Goal: Complete application form

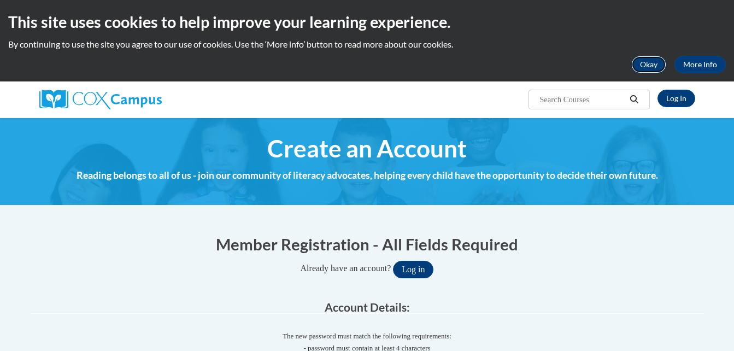
click at [642, 62] on button "Okay" at bounding box center [648, 64] width 35 height 17
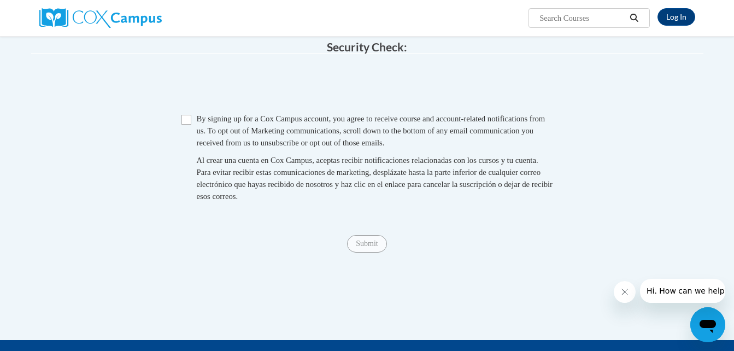
scroll to position [660, 0]
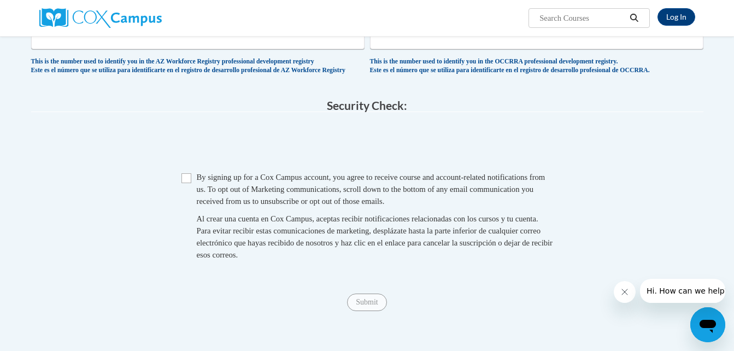
click at [192, 188] on span "Checkbox By signing up for a [PERSON_NAME] Campus account, you agree to receive…" at bounding box center [366, 221] width 371 height 101
click at [187, 183] on input "Checkbox" at bounding box center [186, 178] width 10 height 10
checkbox input "true"
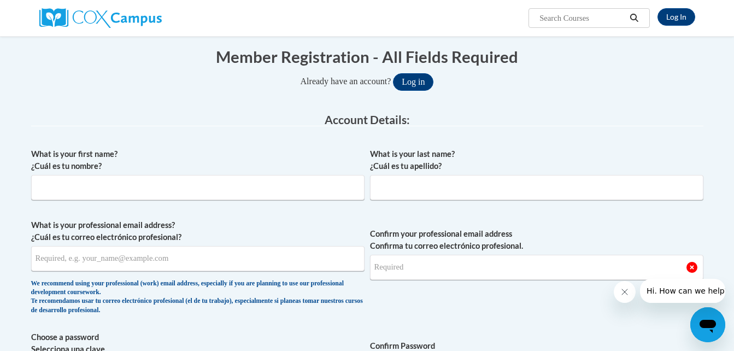
scroll to position [102, 0]
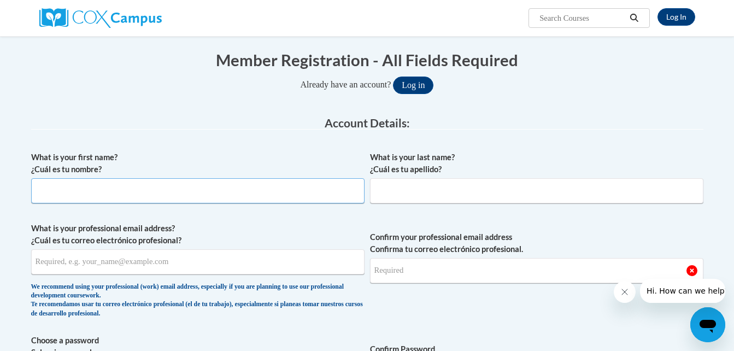
click at [190, 191] on input "What is your first name? ¿Cuál es tu nombre?" at bounding box center [197, 190] width 333 height 25
type input "[PERSON_NAME]"
type input "Flennory"
type input "flennorytyneshia@gmail.com"
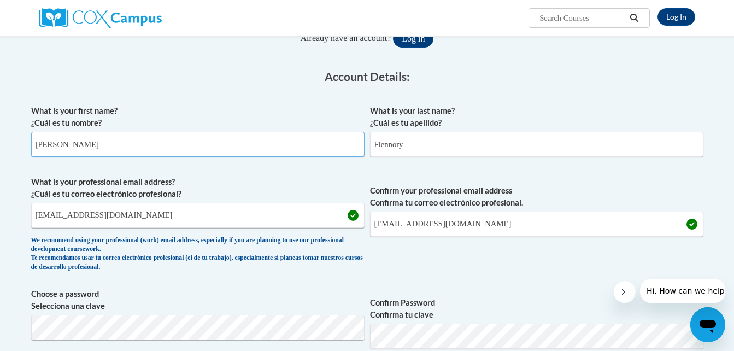
scroll to position [149, 0]
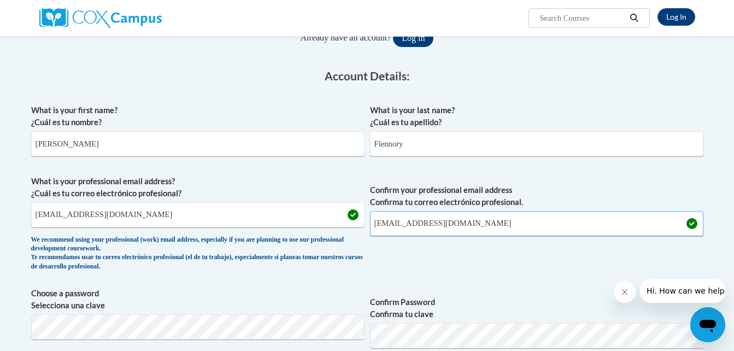
click at [479, 227] on input "flennorytyneshia@gmail.com" at bounding box center [536, 223] width 333 height 25
type input "f"
type input "tflennory1@student.gsu.edu"
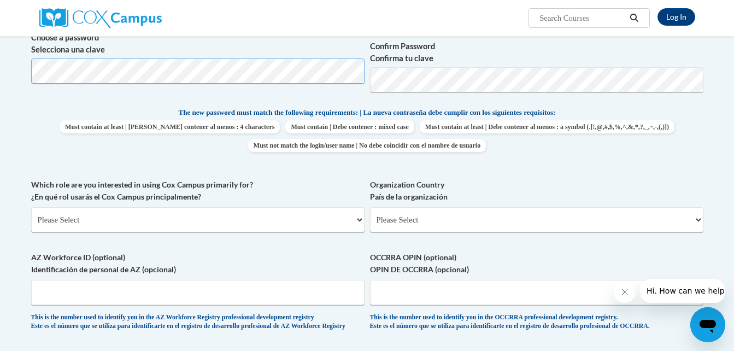
scroll to position [444, 0]
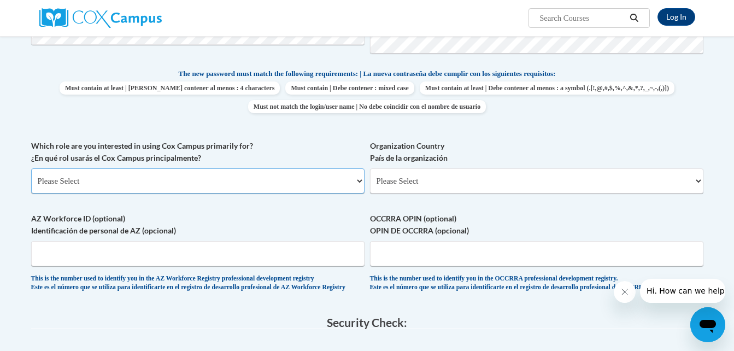
click at [359, 182] on select "Please Select College/University | Colegio/Universidad Community/Nonprofit Part…" at bounding box center [197, 180] width 333 height 25
select select "5a18ea06-2b54-4451-96f2-d152daf9eac5"
click at [31, 168] on select "Please Select College/University | Colegio/Universidad Community/Nonprofit Part…" at bounding box center [197, 180] width 333 height 25
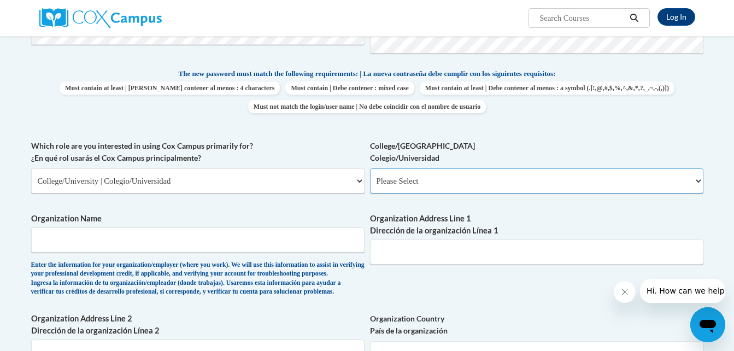
click at [428, 182] on select "Please Select College/University Staff | Empleado universitario College/Univers…" at bounding box center [536, 180] width 333 height 25
select select "99b32b07-cffc-426c-8bf6-0cd77760d84b"
click at [370, 168] on select "Please Select College/University Staff | Empleado universitario College/Univers…" at bounding box center [536, 180] width 333 height 25
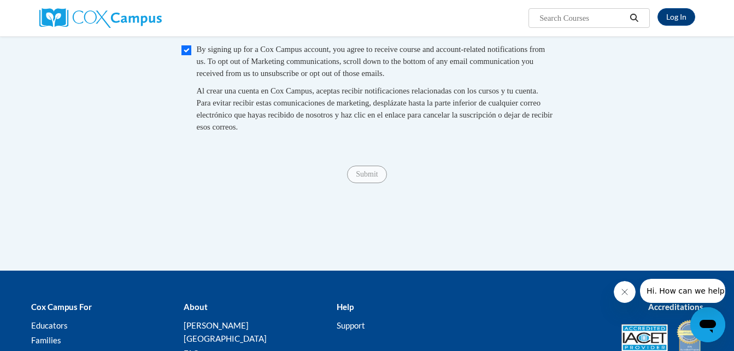
scroll to position [961, 0]
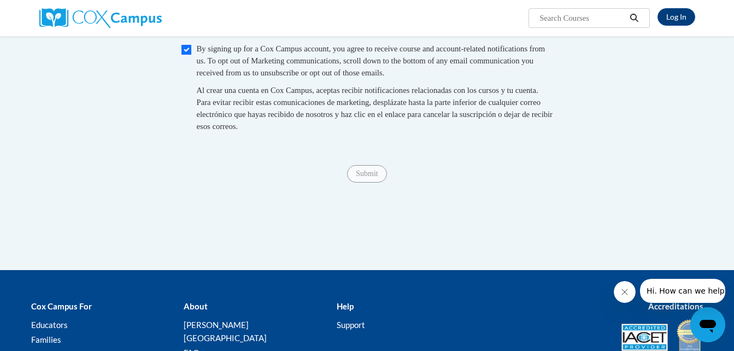
click at [361, 177] on span "Submit" at bounding box center [366, 172] width 39 height 9
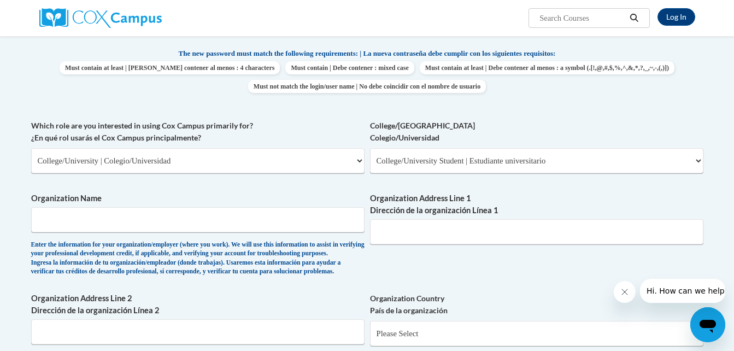
scroll to position [463, 0]
click at [289, 221] on input "Organization Name" at bounding box center [197, 220] width 333 height 25
type input "Ga State University"
click at [396, 239] on input "Organization Address Line 1 Dirección de la organización Línea 1" at bounding box center [536, 232] width 333 height 25
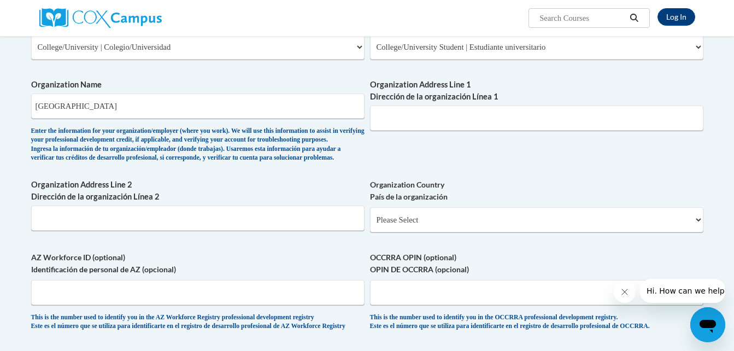
scroll to position [577, 0]
click at [418, 121] on input "Organization Address Line 1 Dirección de la organización Línea 1" at bounding box center [536, 118] width 333 height 25
click at [528, 121] on input "30 Pryor Rd Sw suite 800 Atlanta" at bounding box center [536, 118] width 333 height 25
click at [541, 125] on input "30 Pryor Rd Sw suite 800 Atlanta" at bounding box center [536, 118] width 333 height 25
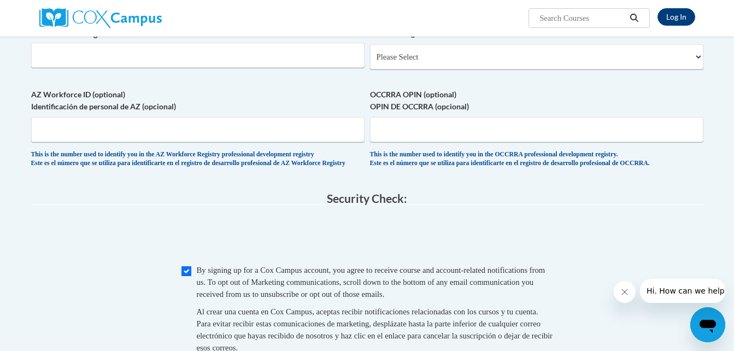
scroll to position [755, 0]
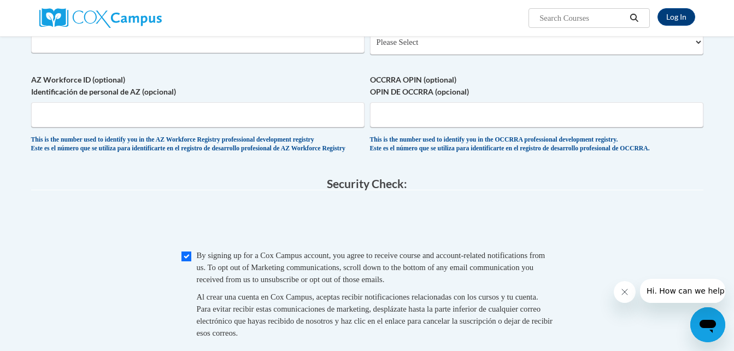
type input "30 Pryor Rd Sw suite 800 Atlanta Ga 30303"
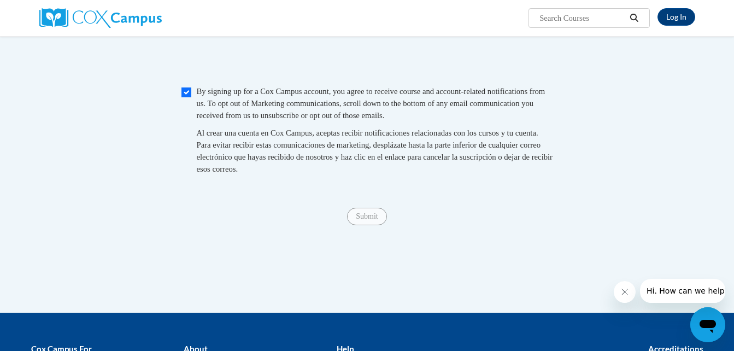
scroll to position [916, 0]
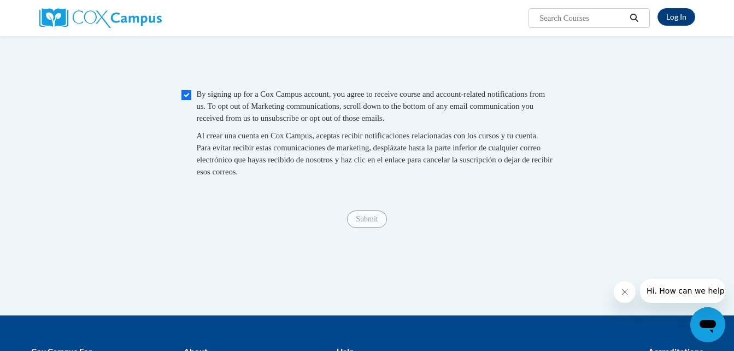
click at [371, 222] on span "Submit" at bounding box center [366, 218] width 39 height 9
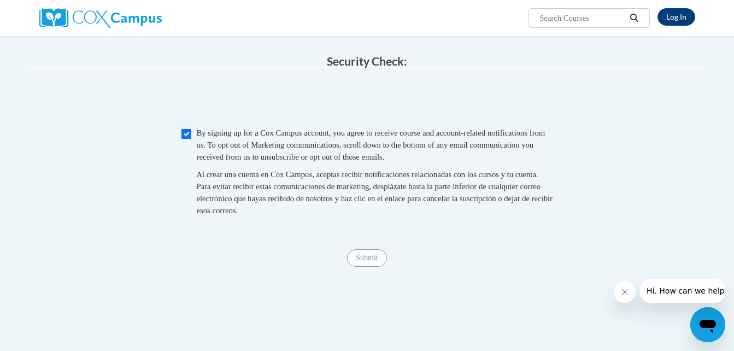
scroll to position [878, 0]
click at [374, 266] on div "Submit Submit" at bounding box center [367, 257] width 672 height 17
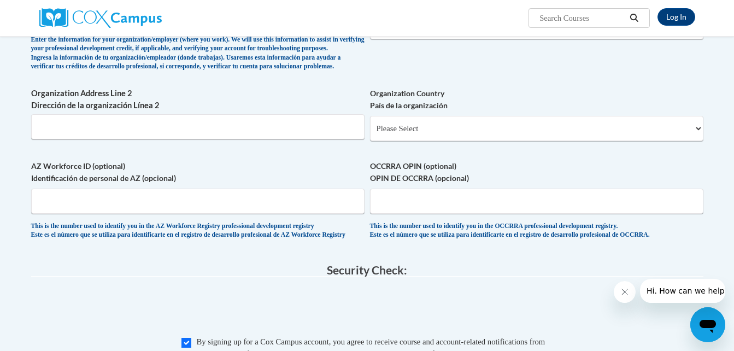
scroll to position [668, 0]
click at [425, 141] on select "Please Select United States | Estados Unidos Outside of the United States | Fue…" at bounding box center [536, 128] width 333 height 25
select select "ad49bcad-a171-4b2e-b99c-48b446064914"
click at [370, 134] on select "Please Select United States | Estados Unidos Outside of the United States | Fue…" at bounding box center [536, 128] width 333 height 25
select select
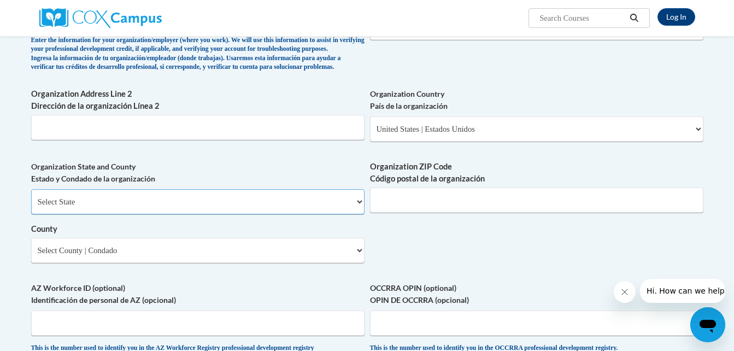
click at [245, 214] on select "Select State Alabama Alaska Arizona Arkansas California Colorado Connecticut De…" at bounding box center [197, 201] width 333 height 25
select select "[US_STATE]"
click at [31, 206] on select "Select State Alabama Alaska Arizona Arkansas California Colorado Connecticut De…" at bounding box center [197, 201] width 333 height 25
click at [400, 212] on input "Organization ZIP Code Código postal de la organización" at bounding box center [536, 199] width 333 height 25
type input "30303"
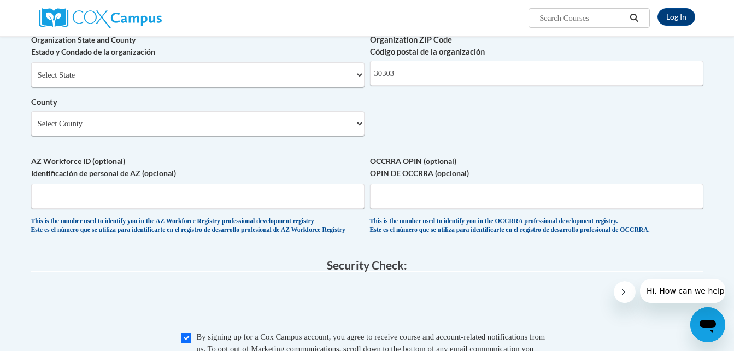
scroll to position [794, 0]
click at [350, 137] on select "Select County Appling Atkinson Bacon Baker Baldwin Banks Barrow Bartow Ben Hill…" at bounding box center [197, 123] width 333 height 25
select select "Fulton"
click at [31, 129] on select "Select County Appling Atkinson Bacon Baker Baldwin Banks Barrow Bartow Ben Hill…" at bounding box center [197, 123] width 333 height 25
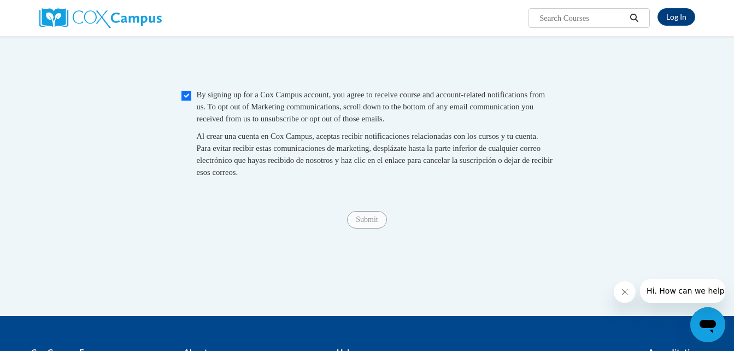
scroll to position [1037, 0]
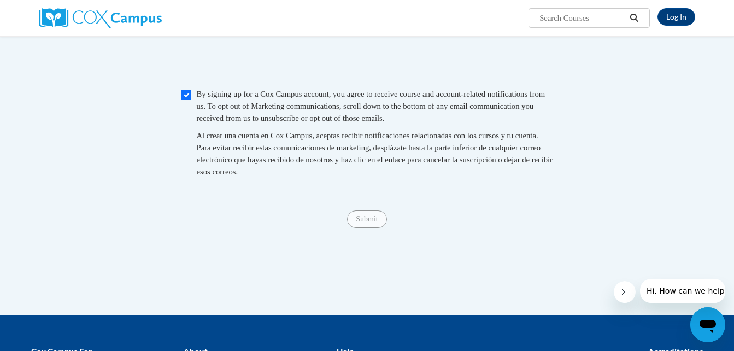
click at [367, 228] on div "Submit Submit" at bounding box center [367, 218] width 672 height 17
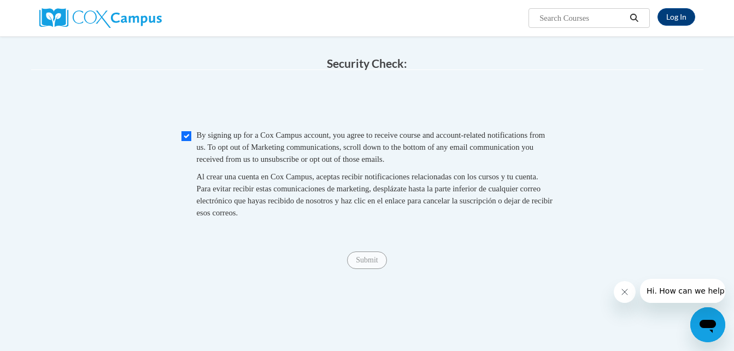
scroll to position [997, 0]
click at [382, 262] on span "Submit" at bounding box center [366, 257] width 39 height 9
click at [381, 262] on span "Submit" at bounding box center [366, 257] width 39 height 9
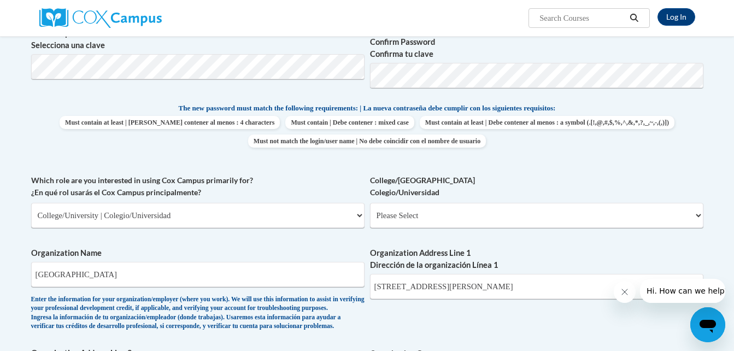
scroll to position [410, 0]
click at [436, 214] on select "Please Select College/University Staff | Empleado universitario College/Univers…" at bounding box center [536, 214] width 333 height 25
select select "99b32b07-cffc-426c-8bf6-0cd77760d84b"
click at [370, 202] on select "Please Select College/University Staff | Empleado universitario College/Univers…" at bounding box center [536, 214] width 333 height 25
select select "null"
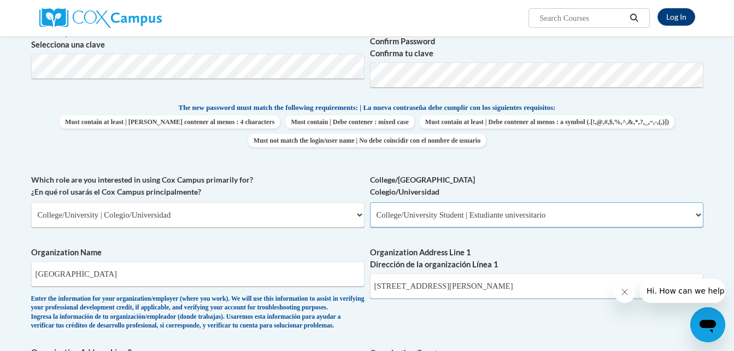
select select "null"
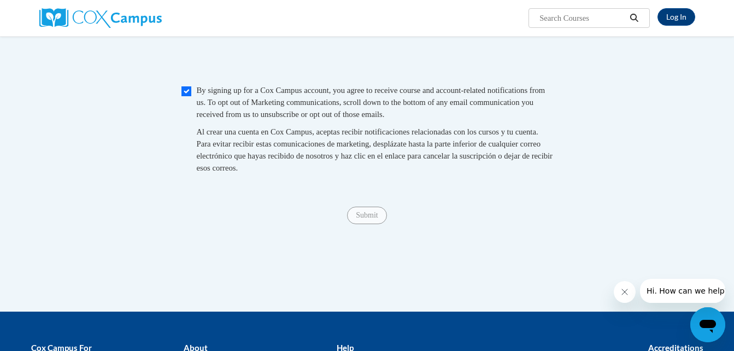
scroll to position [1043, 0]
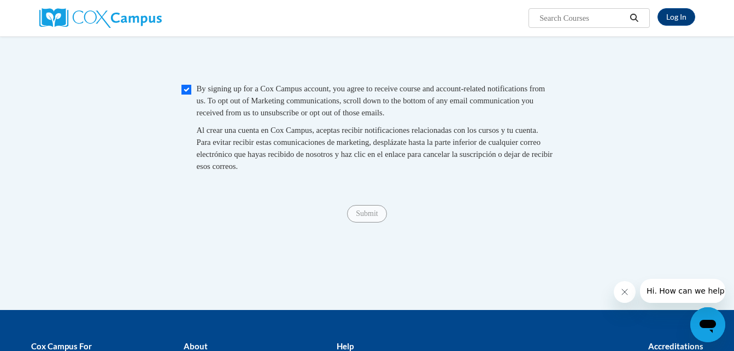
click at [357, 217] on span "Submit" at bounding box center [366, 212] width 39 height 9
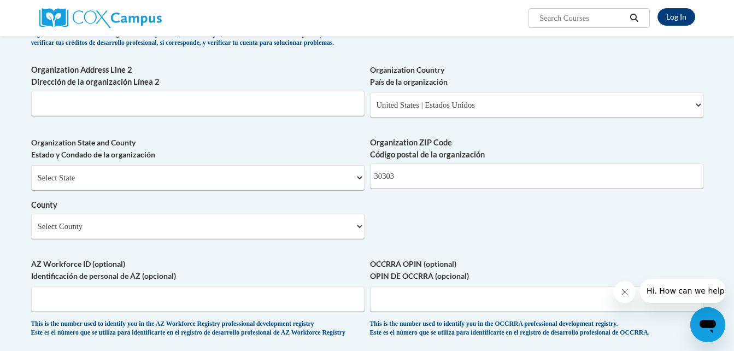
scroll to position [690, 0]
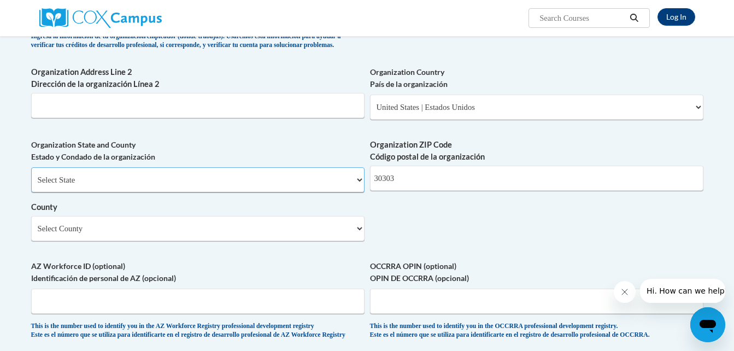
click at [327, 192] on select "Select State Alabama Alaska Arizona Arkansas California Colorado Connecticut De…" at bounding box center [197, 179] width 333 height 25
select select "Georgia"
click at [31, 185] on select "Select State Alabama Alaska Arizona Arkansas California Colorado Connecticut De…" at bounding box center [197, 179] width 333 height 25
click at [132, 241] on select "Select County Appling Atkinson Bacon Baker Baldwin Banks Barrow Bartow Ben Hill…" at bounding box center [197, 228] width 333 height 25
drag, startPoint x: 132, startPoint y: 242, endPoint x: 304, endPoint y: 269, distance: 174.1
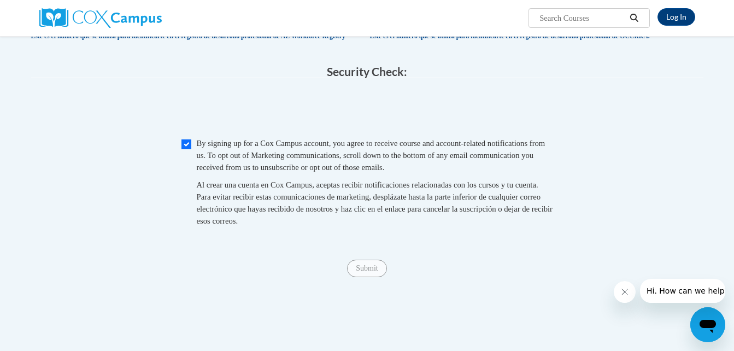
scroll to position [989, 0]
click at [186, 148] on input "Checkbox" at bounding box center [186, 143] width 10 height 10
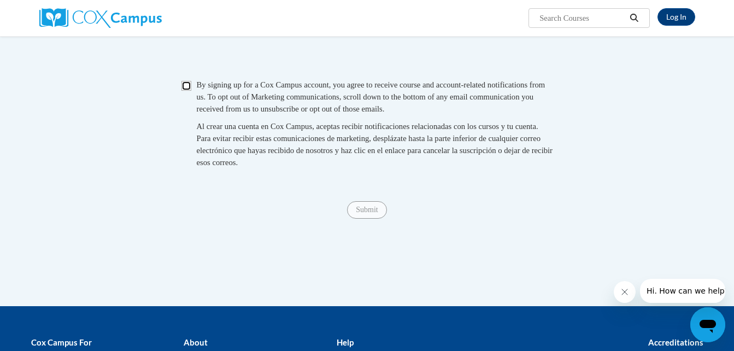
scroll to position [1062, 0]
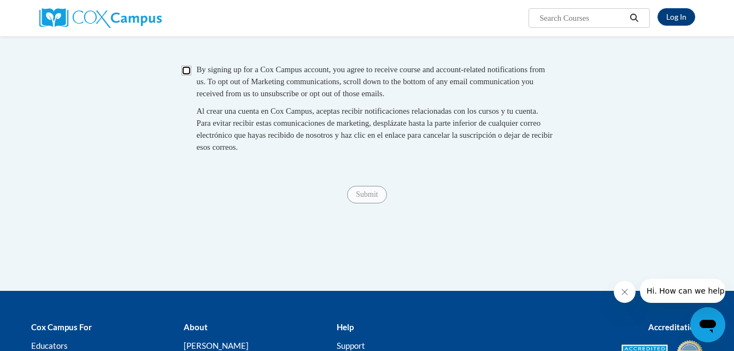
click at [185, 75] on input "Checkbox" at bounding box center [186, 71] width 10 height 10
checkbox input "true"
click at [368, 198] on span "Submit" at bounding box center [366, 193] width 39 height 9
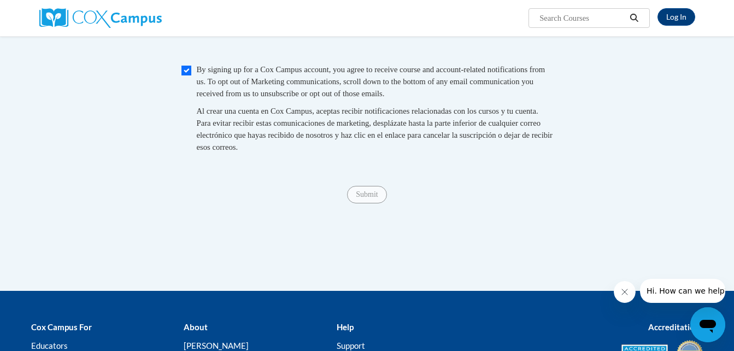
click at [368, 198] on span "Submit" at bounding box center [366, 193] width 39 height 9
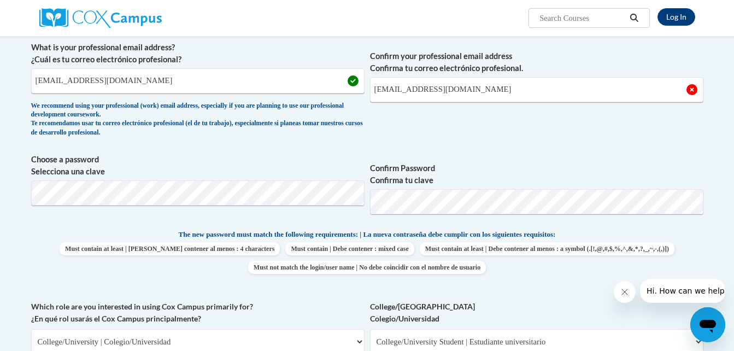
scroll to position [277, 0]
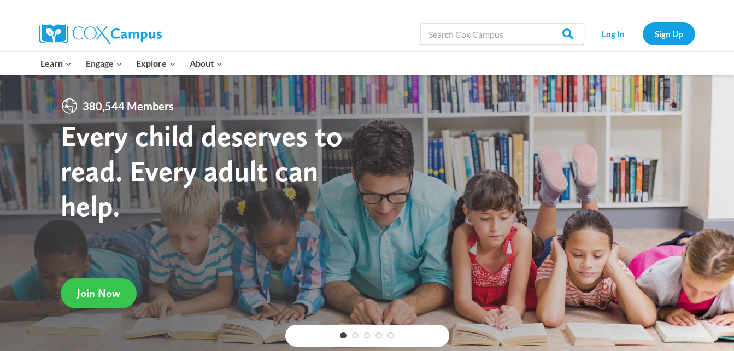
click at [91, 299] on span "Join Now" at bounding box center [98, 292] width 43 height 13
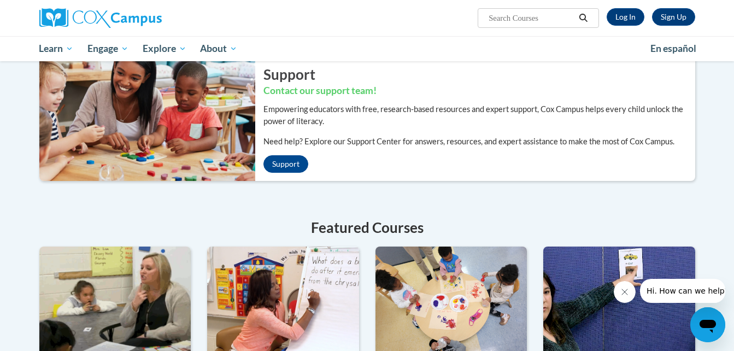
scroll to position [239, 0]
click at [91, 299] on img at bounding box center [115, 301] width 152 height 109
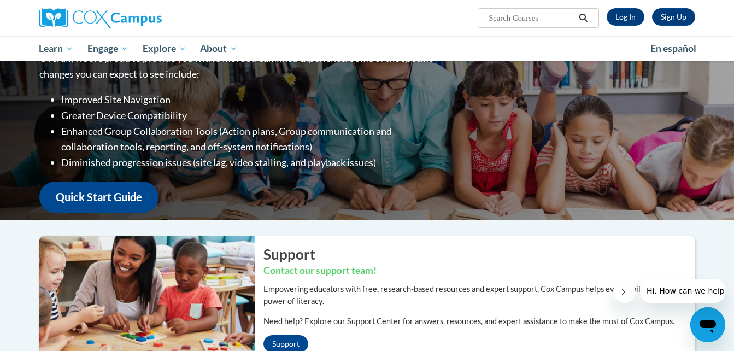
scroll to position [0, 0]
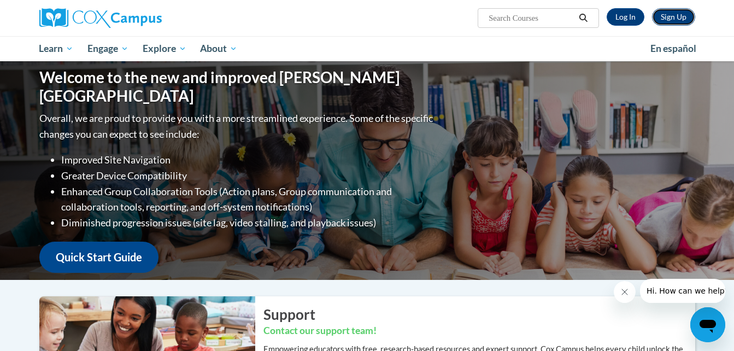
click at [663, 13] on link "Sign Up" at bounding box center [673, 16] width 43 height 17
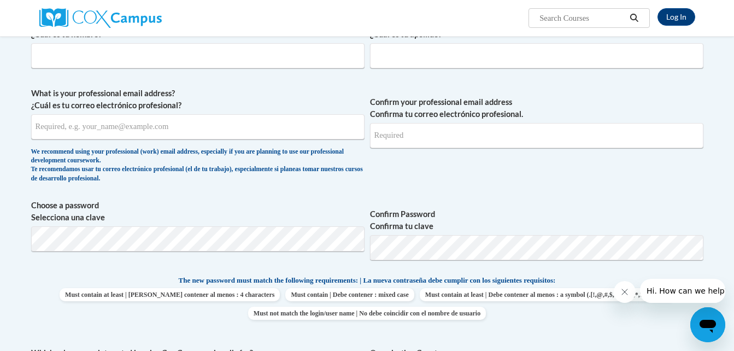
scroll to position [246, 0]
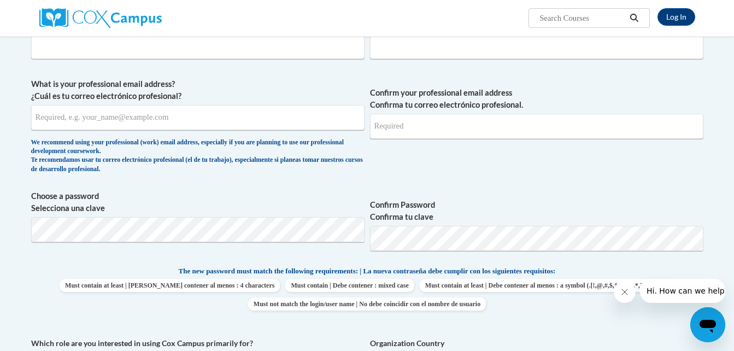
click at [705, 320] on icon "Open messaging window" at bounding box center [707, 326] width 16 height 13
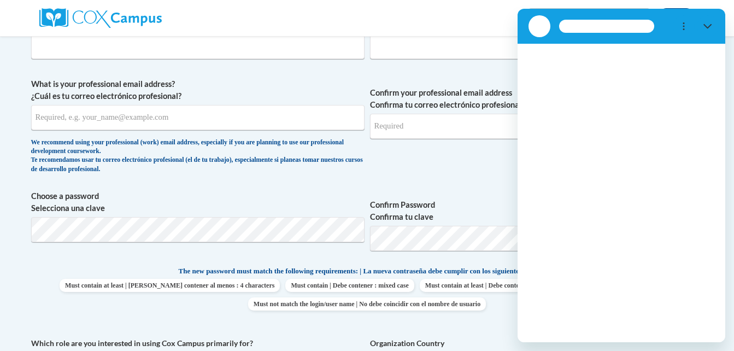
scroll to position [0, 0]
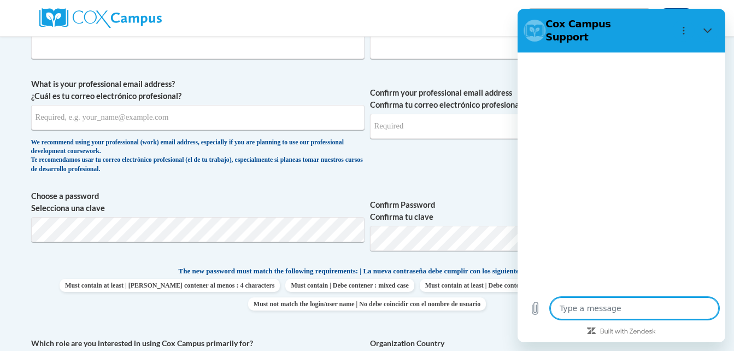
type textarea "x"
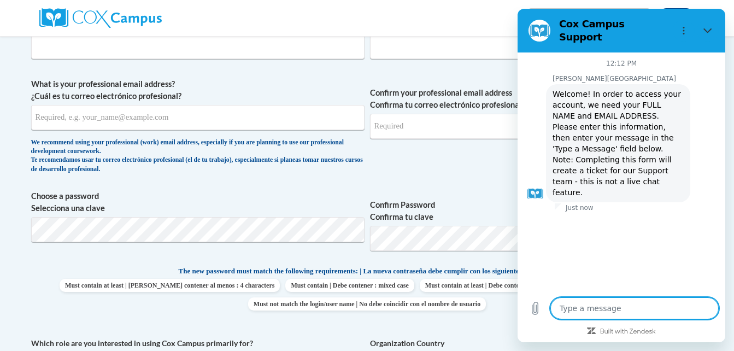
type textarea "I"
type textarea "x"
type textarea "I"
type textarea "x"
type textarea "I"
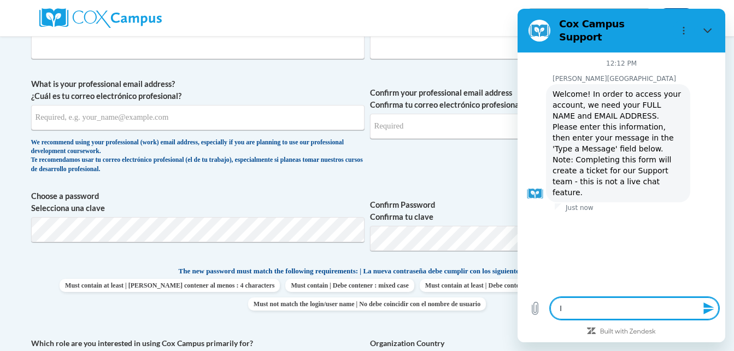
type textarea "x"
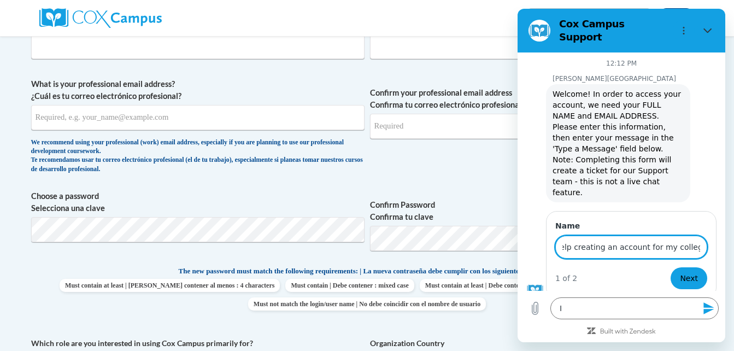
scroll to position [0, 32]
type input "need help creating an account for my college class"
click at [670, 267] on button "Next" at bounding box center [688, 278] width 37 height 22
type textarea "x"
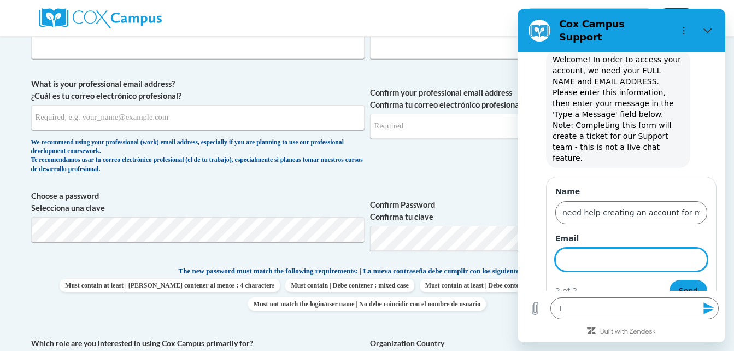
scroll to position [36, 0]
type input "tflennory1@student.gsu.edu"
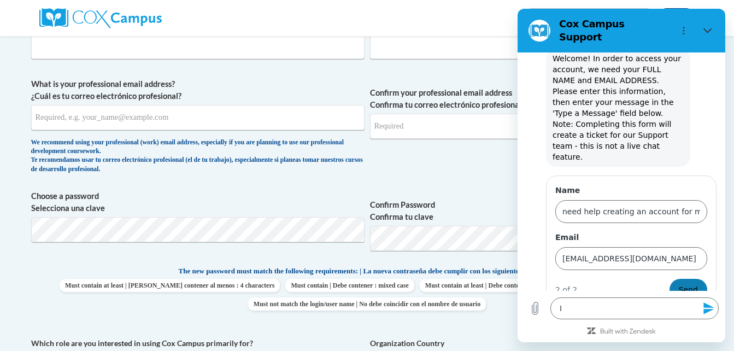
click at [679, 283] on span "Send" at bounding box center [687, 289] width 19 height 13
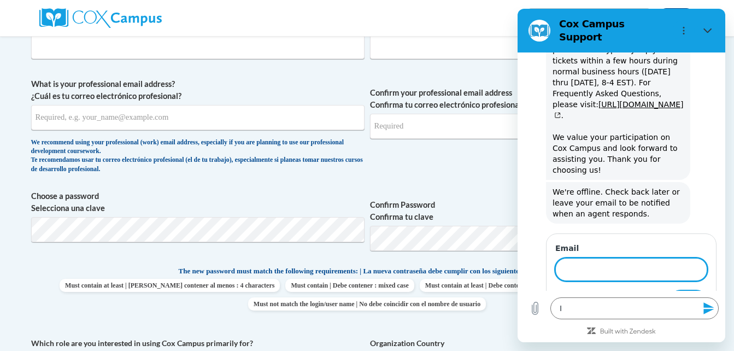
scroll to position [418, 0]
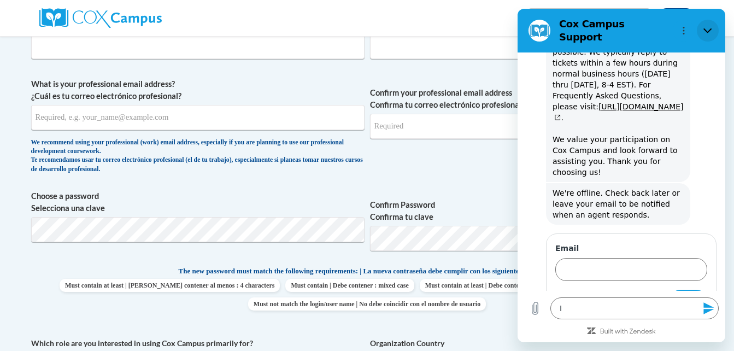
click at [707, 29] on icon "Close" at bounding box center [707, 30] width 9 height 9
type textarea "x"
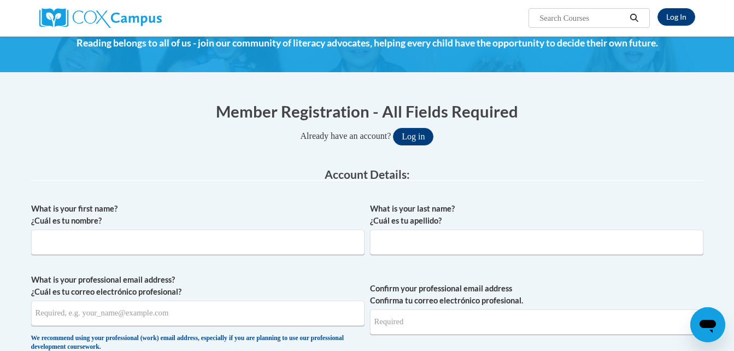
scroll to position [50, 0]
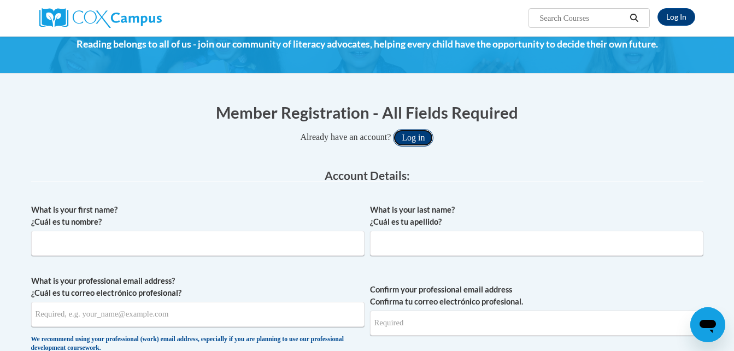
click at [419, 138] on button "Log in" at bounding box center [413, 137] width 40 height 17
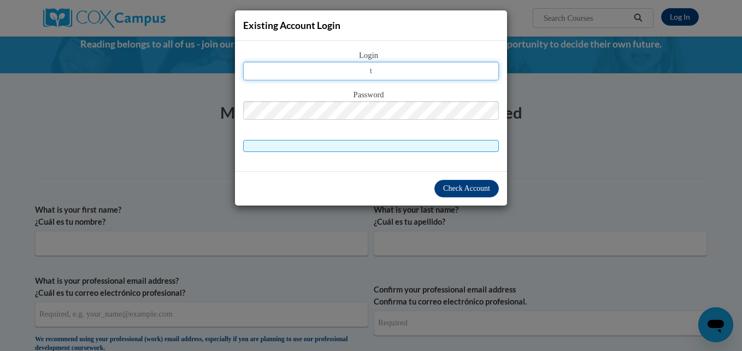
type input "[EMAIL_ADDRESS][DOMAIN_NAME]"
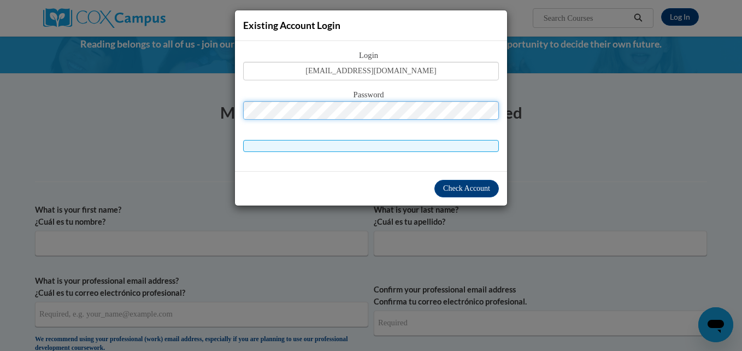
click at [397, 129] on button "Log in" at bounding box center [417, 137] width 40 height 17
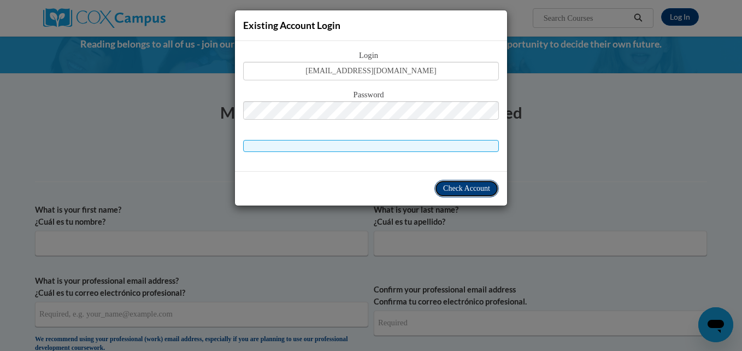
click at [464, 184] on span "Check Account" at bounding box center [466, 188] width 47 height 8
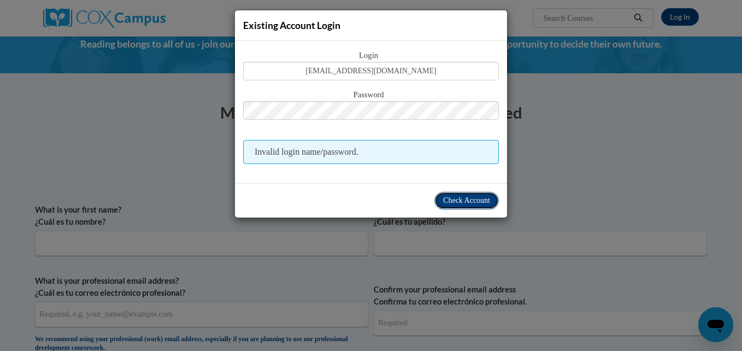
click at [440, 194] on button "Check Account" at bounding box center [466, 200] width 64 height 17
click at [565, 127] on div "Existing Account Login Login tflennory1@student.gsu.edu Password Invalid login …" at bounding box center [371, 175] width 742 height 351
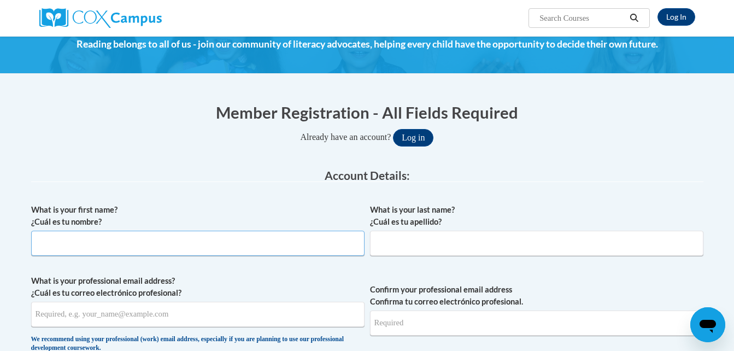
click at [223, 235] on input "What is your first name? ¿Cuál es tu nombre?" at bounding box center [197, 242] width 333 height 25
type input "tyneshia"
click at [425, 247] on input "What is your last name? ¿Cuál es tu apellido?" at bounding box center [536, 242] width 333 height 25
type input "flennory"
click at [281, 281] on label "What is your professional email address? ¿Cuál es tu correo electrónico profesi…" at bounding box center [197, 287] width 333 height 24
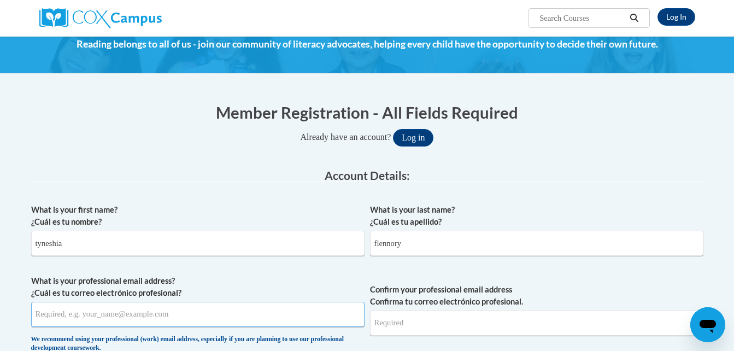
click at [281, 302] on input "What is your professional email address? ¿Cuál es tu correo electrónico profesi…" at bounding box center [197, 314] width 333 height 25
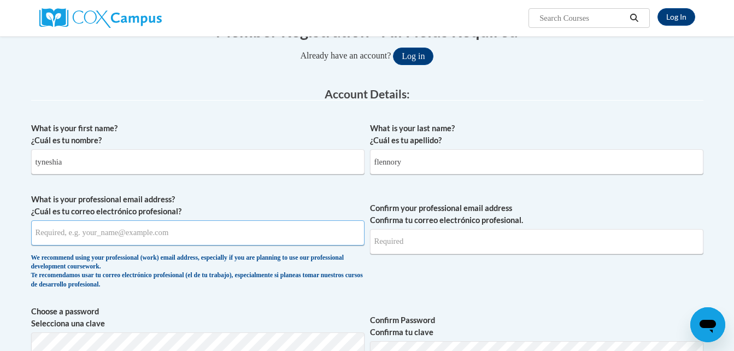
scroll to position [146, 0]
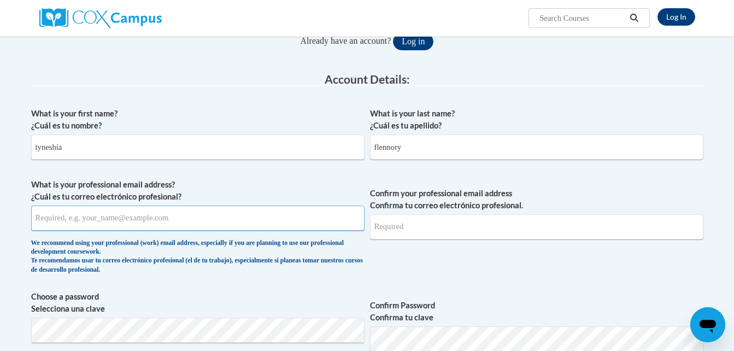
click at [201, 223] on input "What is your professional email address? ¿Cuál es tu correo electrónico profesi…" at bounding box center [197, 217] width 333 height 25
type input "tflennory1@student.gsu.edu"
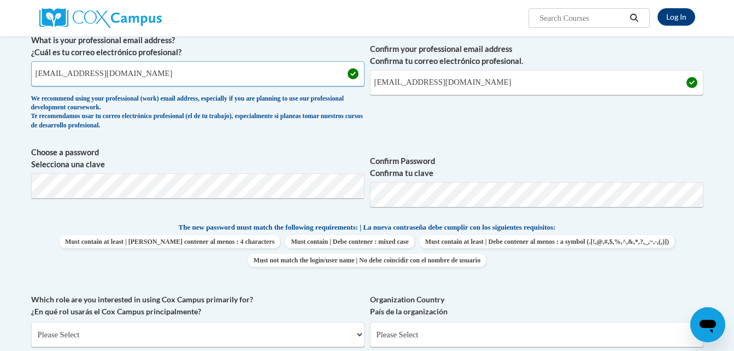
scroll to position [294, 0]
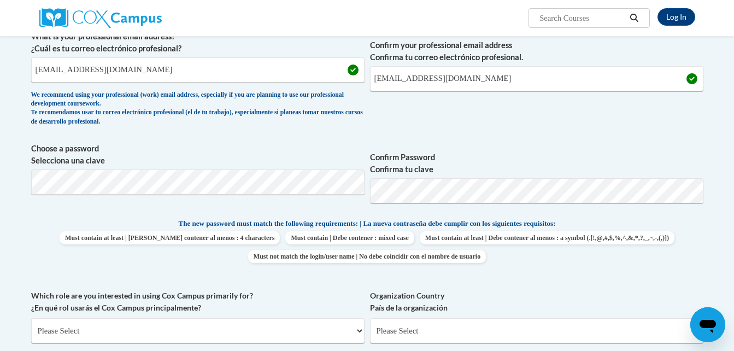
click at [589, 282] on div "What is your first name? ¿Cuál es tu nombre? tyneshia What is your last name? ¿…" at bounding box center [367, 203] width 672 height 498
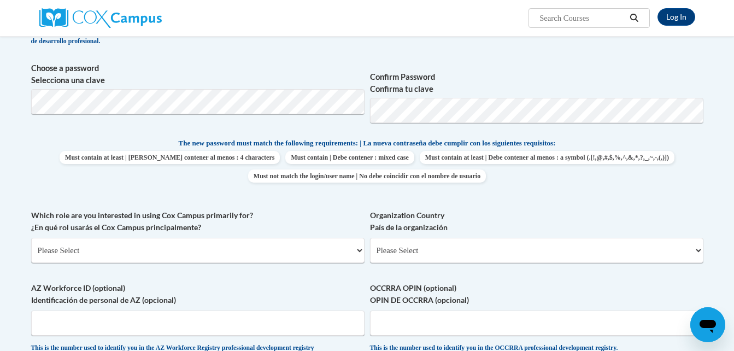
scroll to position [375, 0]
click at [253, 139] on div "What is your first name? ¿Cuál es tu nombre? tyneshia What is your last name? ¿…" at bounding box center [367, 122] width 672 height 498
click at [335, 227] on label "Which role are you interested in using Cox Campus primarily for? ¿En qué rol us…" at bounding box center [197, 220] width 333 height 24
click at [335, 237] on select "Please Select College/University | Colegio/Universidad Community/Nonprofit Part…" at bounding box center [197, 249] width 333 height 25
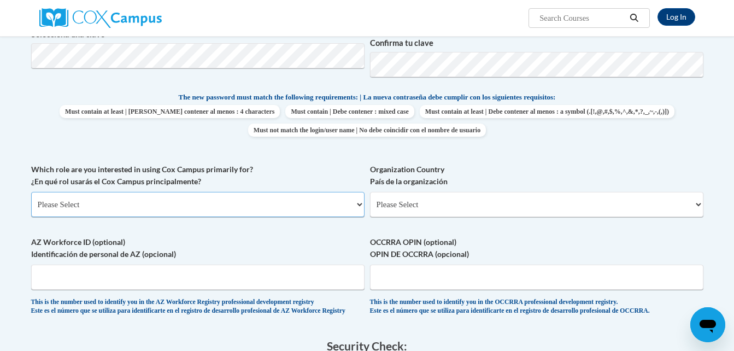
scroll to position [426, 0]
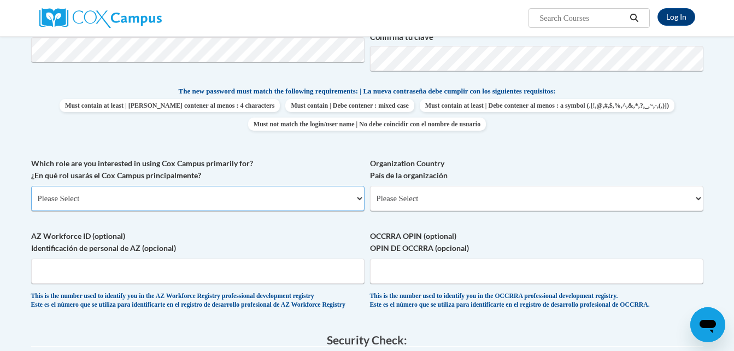
click at [300, 201] on select "Please Select College/University | Colegio/Universidad Community/Nonprofit Part…" at bounding box center [197, 198] width 333 height 25
select select "5a18ea06-2b54-4451-96f2-d152daf9eac5"
click at [31, 186] on select "Please Select College/University | Colegio/Universidad Community/Nonprofit Part…" at bounding box center [197, 198] width 333 height 25
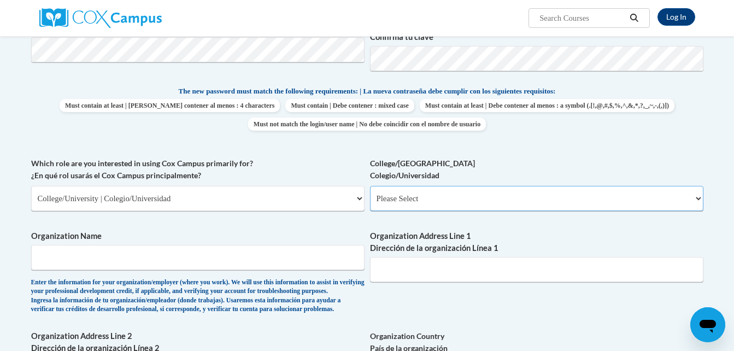
click at [432, 202] on select "Please Select College/University Staff | Empleado universitario College/Univers…" at bounding box center [536, 198] width 333 height 25
select select "99b32b07-cffc-426c-8bf6-0cd77760d84b"
click at [370, 186] on select "Please Select College/University Staff | Empleado universitario College/Univers…" at bounding box center [536, 198] width 333 height 25
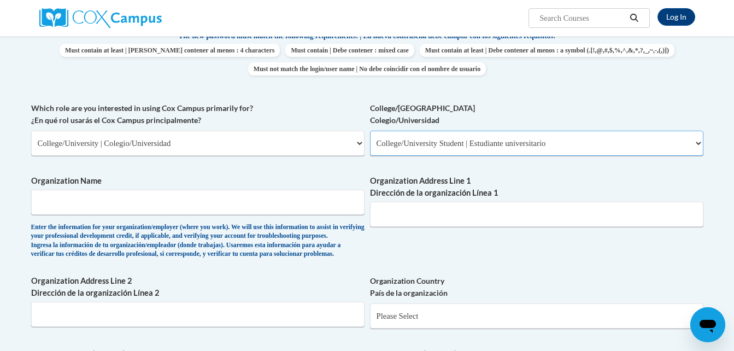
scroll to position [488, 0]
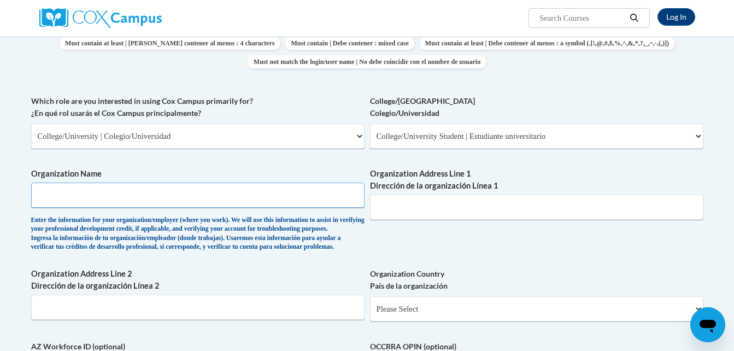
click at [232, 190] on input "Organization Name" at bounding box center [197, 194] width 333 height 25
type input "Georgia State Univesity"
click at [426, 215] on input "Organization Address Line 1 Dirección de la organización Línea 1" at bounding box center [536, 206] width 333 height 25
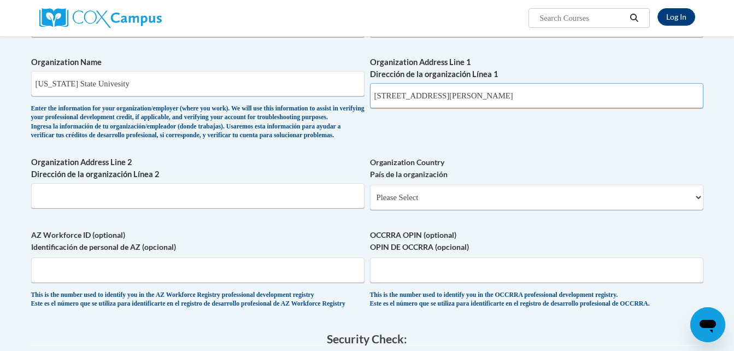
scroll to position [605, 0]
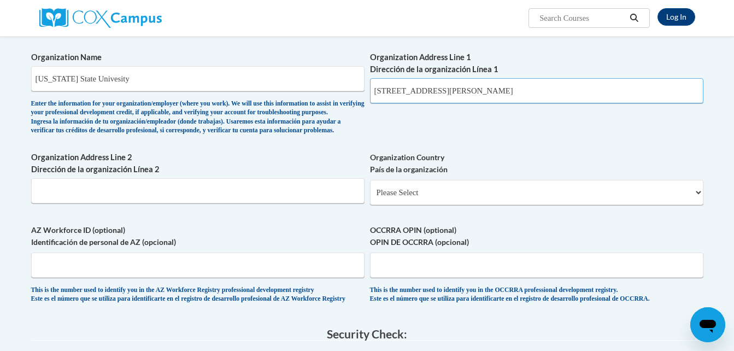
type input "30 Pryor Rd"
click at [410, 205] on select "Please Select United States | Estados Unidos Outside of the United States | Fue…" at bounding box center [536, 192] width 333 height 25
select select "ad49bcad-a171-4b2e-b99c-48b446064914"
click at [370, 198] on select "Please Select United States | Estados Unidos Outside of the United States | Fue…" at bounding box center [536, 192] width 333 height 25
select select
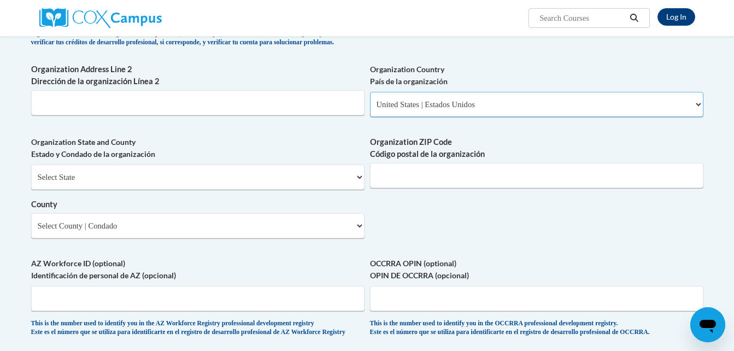
scroll to position [695, 0]
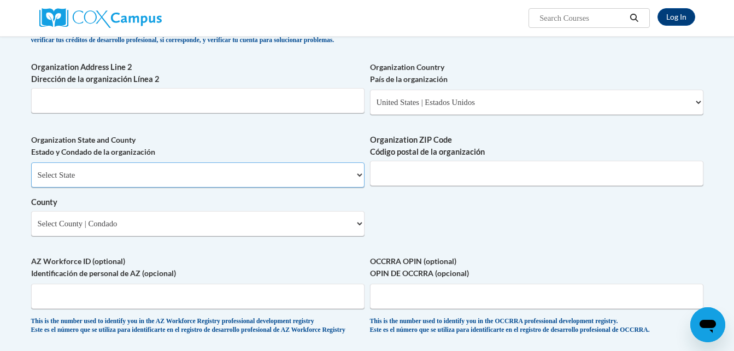
click at [220, 187] on select "Select State Alabama Alaska Arizona Arkansas California Colorado Connecticut De…" at bounding box center [197, 174] width 333 height 25
select select "Georgia"
click at [31, 180] on select "Select State Alabama Alaska Arizona Arkansas California Colorado Connecticut De…" at bounding box center [197, 174] width 333 height 25
click at [403, 186] on input "Organization ZIP Code Código postal de la organización" at bounding box center [536, 173] width 333 height 25
type input "30303"
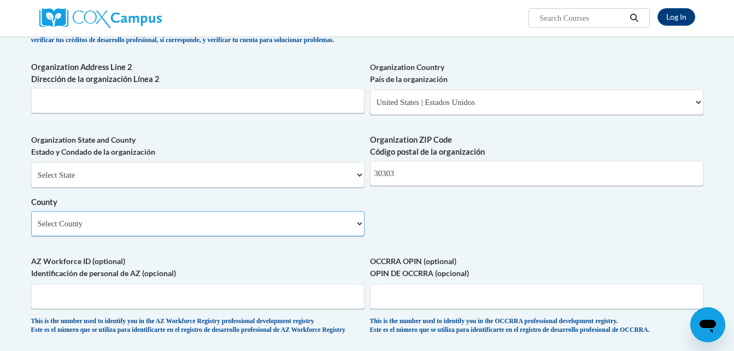
click at [329, 236] on select "Select County Appling Atkinson Bacon Baker Baldwin Banks Barrow Bartow Ben Hill…" at bounding box center [197, 223] width 333 height 25
select select "Fulton"
click at [31, 228] on select "Select County Appling Atkinson Bacon Baker Baldwin Banks Barrow Bartow Ben Hill…" at bounding box center [197, 223] width 333 height 25
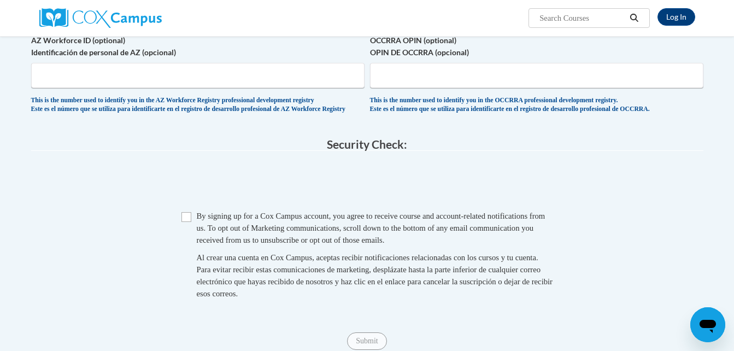
scroll to position [916, 0]
click at [187, 221] on input "Checkbox" at bounding box center [186, 216] width 10 height 10
checkbox input "true"
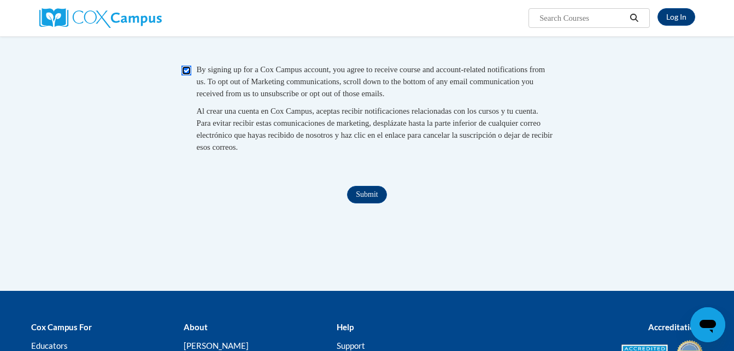
scroll to position [1063, 0]
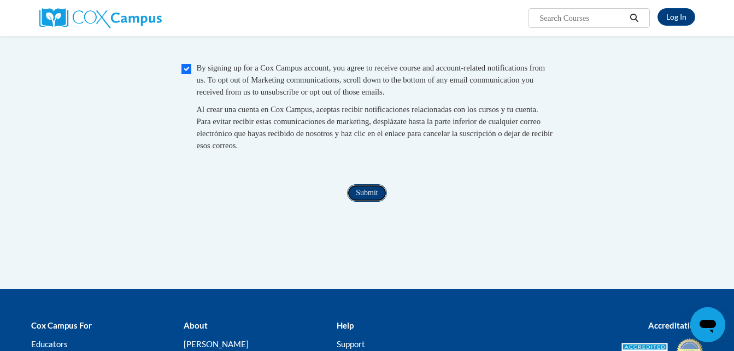
click at [369, 202] on input "Submit" at bounding box center [366, 192] width 39 height 17
type textarea "x"
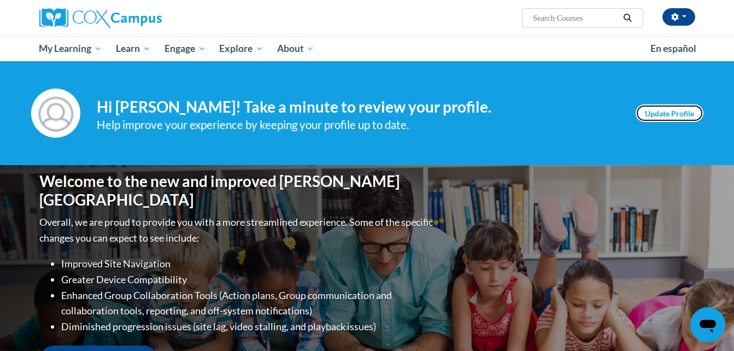
click at [650, 114] on link "Update Profile" at bounding box center [669, 112] width 68 height 17
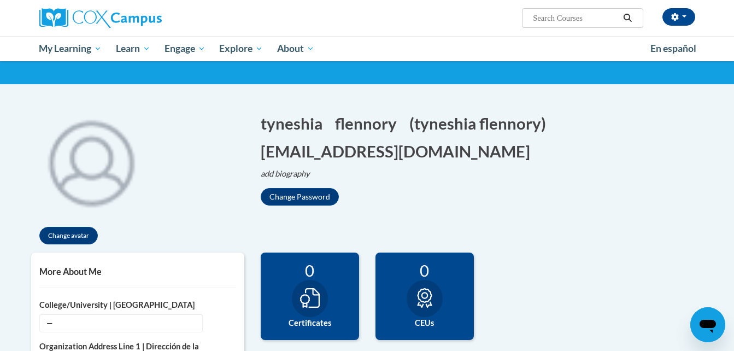
scroll to position [61, 0]
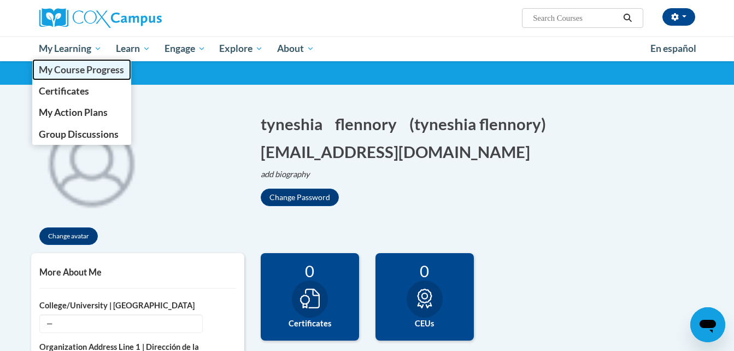
click at [55, 64] on span "My Course Progress" at bounding box center [81, 69] width 85 height 11
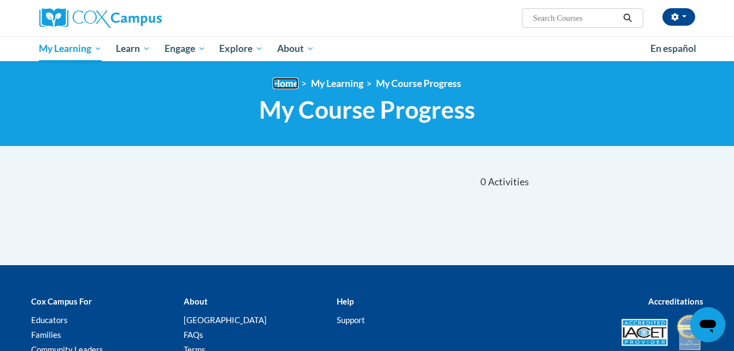
click at [289, 86] on link "Home" at bounding box center [286, 83] width 26 height 11
